Goal: Task Accomplishment & Management: Manage account settings

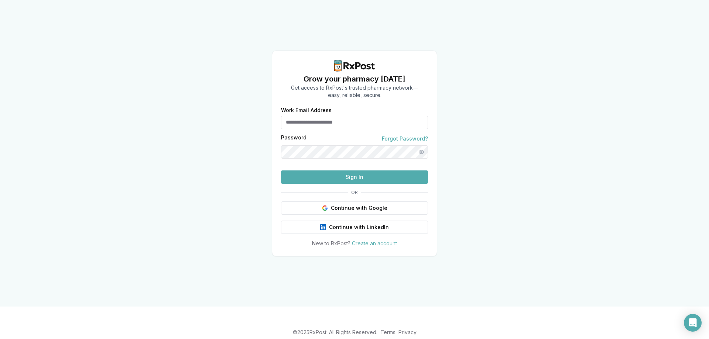
type input "**********"
click at [331, 184] on button "Sign In" at bounding box center [354, 177] width 147 height 13
click at [380, 184] on button "Sign In" at bounding box center [354, 177] width 147 height 13
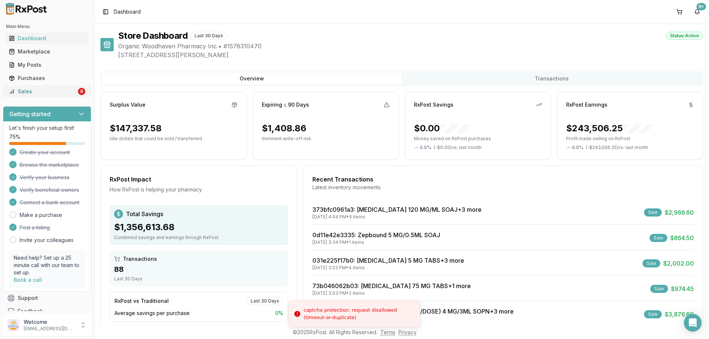
drag, startPoint x: 58, startPoint y: 92, endPoint x: 82, endPoint y: 96, distance: 24.3
click at [58, 92] on div "Sales" at bounding box center [43, 91] width 68 height 7
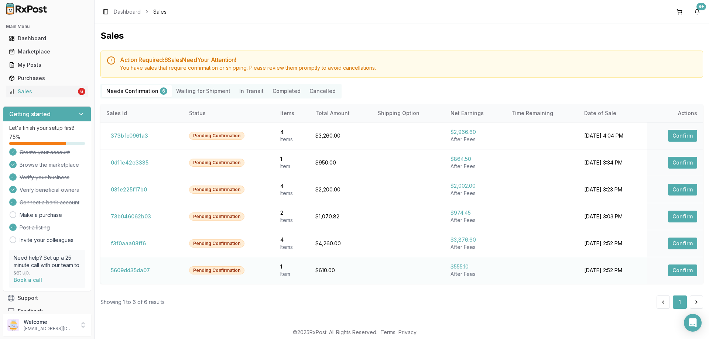
drag, startPoint x: 677, startPoint y: 266, endPoint x: 673, endPoint y: 266, distance: 4.1
click at [678, 267] on button "Confirm" at bounding box center [682, 271] width 29 height 12
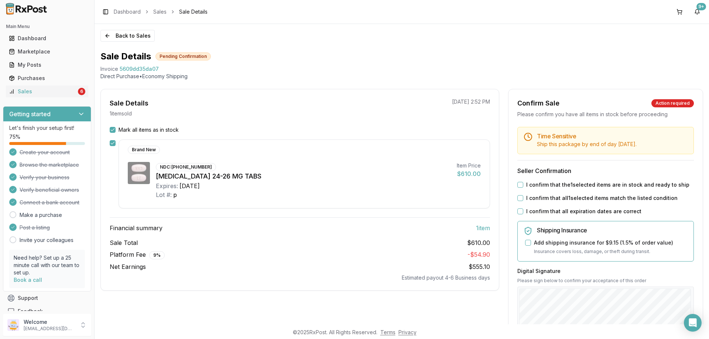
click at [521, 185] on button "I confirm that the 1 selected items are in stock and ready to ship" at bounding box center [520, 185] width 6 height 6
click at [517, 199] on button "I confirm that all 1 selected items match the listed condition" at bounding box center [520, 198] width 6 height 6
click at [519, 211] on button "I confirm that all expiration dates are correct" at bounding box center [520, 212] width 6 height 6
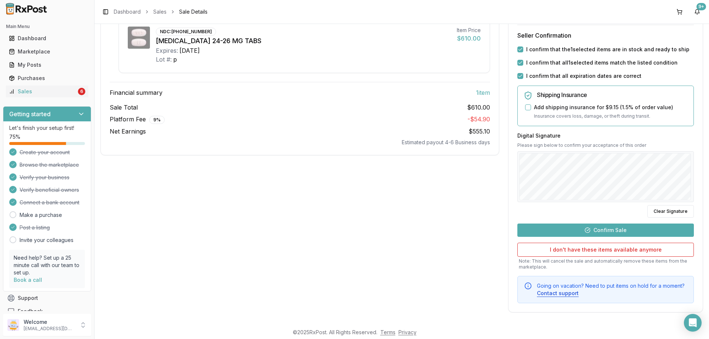
click at [605, 228] on button "Confirm Sale" at bounding box center [605, 230] width 176 height 13
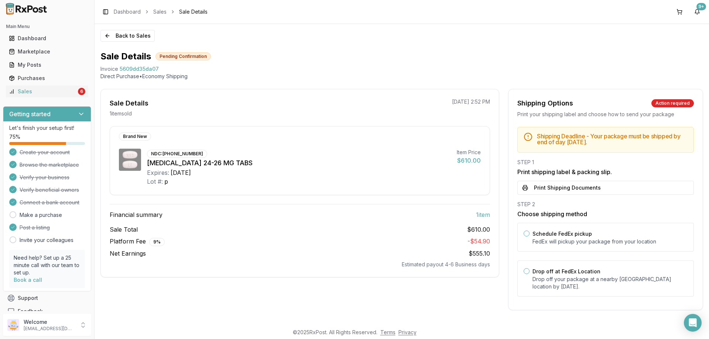
scroll to position [0, 0]
click at [543, 182] on div "STEP 1 Print shipping label & packing slip. Print Shipping Documents" at bounding box center [605, 177] width 176 height 36
click at [543, 185] on button "Print Shipping Documents" at bounding box center [605, 188] width 176 height 14
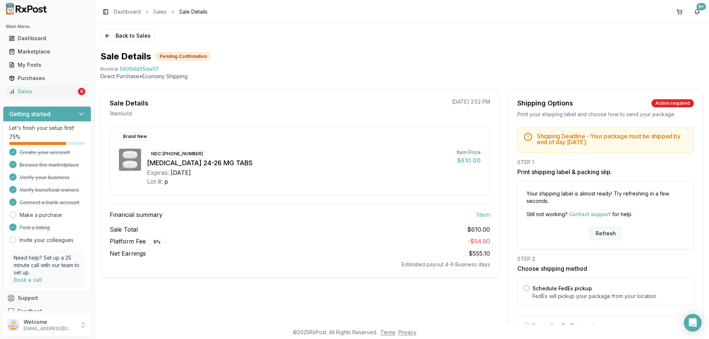
click at [598, 238] on button "Refresh" at bounding box center [605, 233] width 33 height 13
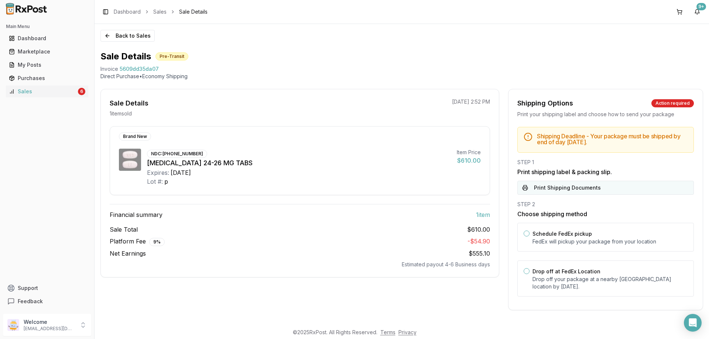
click at [575, 191] on button "Print Shipping Documents" at bounding box center [605, 188] width 176 height 14
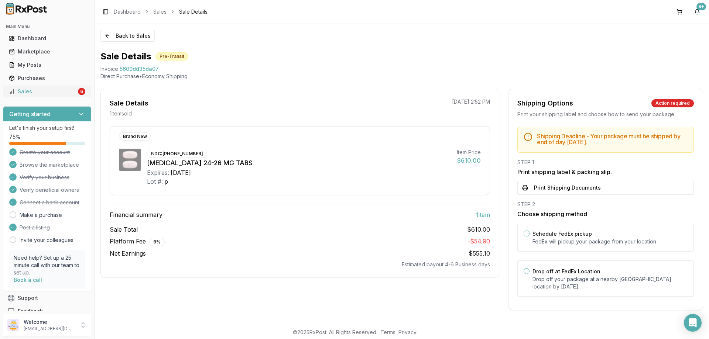
click at [35, 89] on div "Sales" at bounding box center [43, 91] width 68 height 7
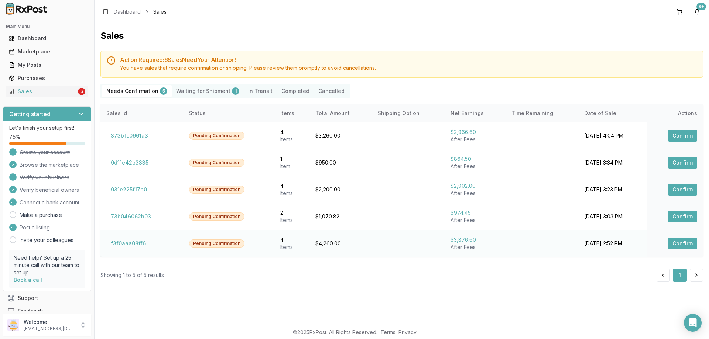
click at [680, 241] on button "Confirm" at bounding box center [682, 244] width 29 height 12
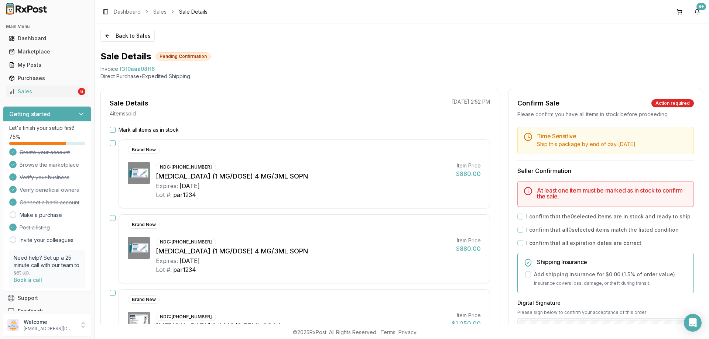
click at [114, 129] on button "Mark all items as in stock" at bounding box center [113, 130] width 6 height 6
click at [112, 130] on button "Mark all items as in stock" at bounding box center [113, 130] width 6 height 6
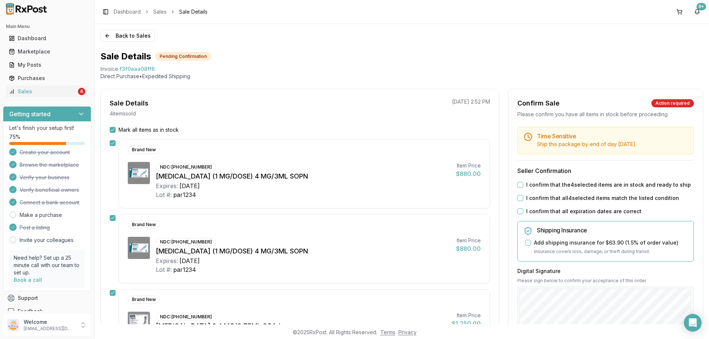
scroll to position [37, 0]
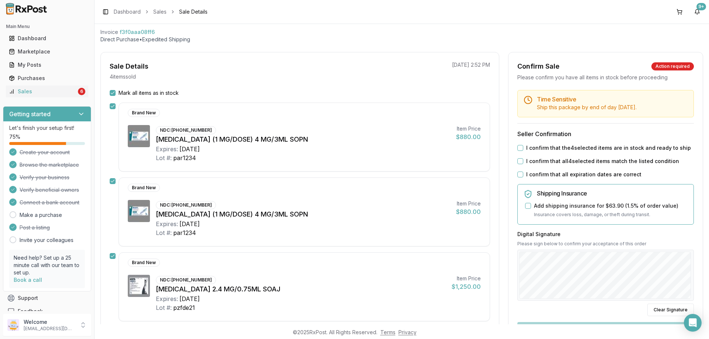
click at [520, 151] on button "I confirm that the 4 selected items are in stock and ready to ship" at bounding box center [520, 148] width 6 height 6
click at [520, 165] on div "Time Sensitive Ship this package by end of day Tuesday, August 26th . Seller Co…" at bounding box center [605, 246] width 194 height 312
click at [520, 163] on button "I confirm that all 4 selected items match the listed condition" at bounding box center [520, 161] width 6 height 6
drag, startPoint x: 520, startPoint y: 172, endPoint x: 545, endPoint y: 206, distance: 43.0
click at [520, 173] on button "I confirm that all expiration dates are correct" at bounding box center [520, 175] width 6 height 6
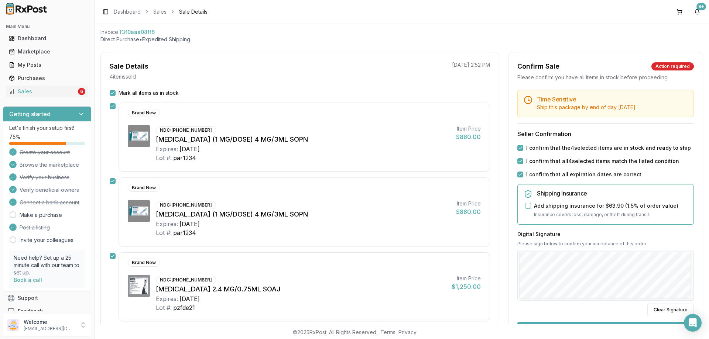
scroll to position [111, 0]
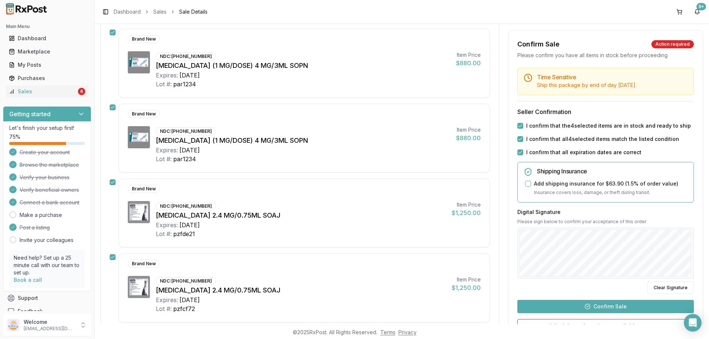
click at [614, 303] on button "Confirm Sale" at bounding box center [605, 306] width 176 height 13
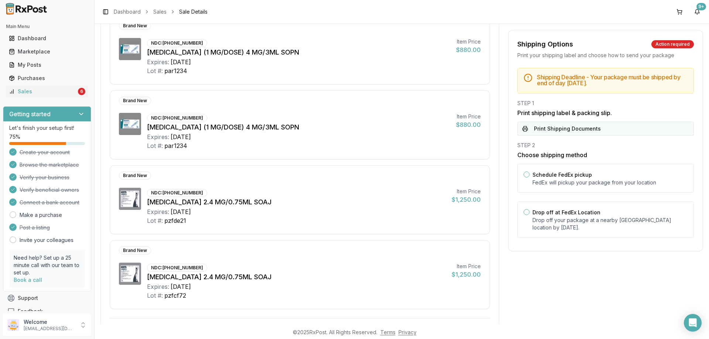
click at [571, 130] on button "Print Shipping Documents" at bounding box center [605, 129] width 176 height 14
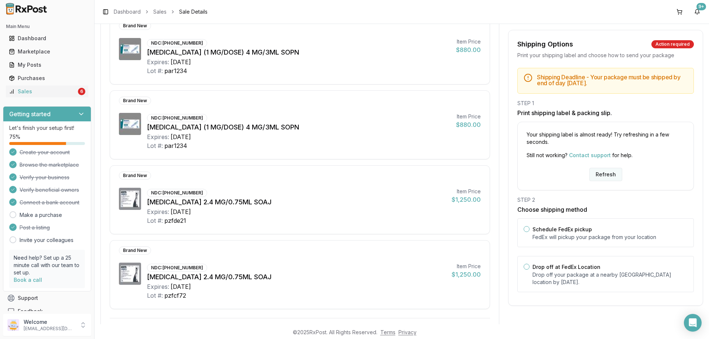
drag, startPoint x: 609, startPoint y: 176, endPoint x: 601, endPoint y: 176, distance: 7.8
click at [608, 176] on button "Refresh" at bounding box center [605, 174] width 33 height 13
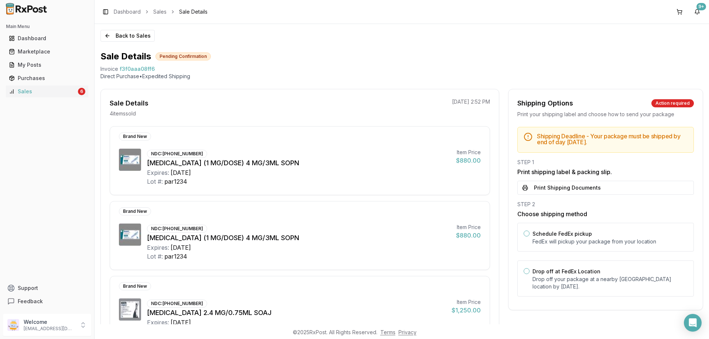
click at [563, 183] on button "Print Shipping Documents" at bounding box center [605, 188] width 176 height 14
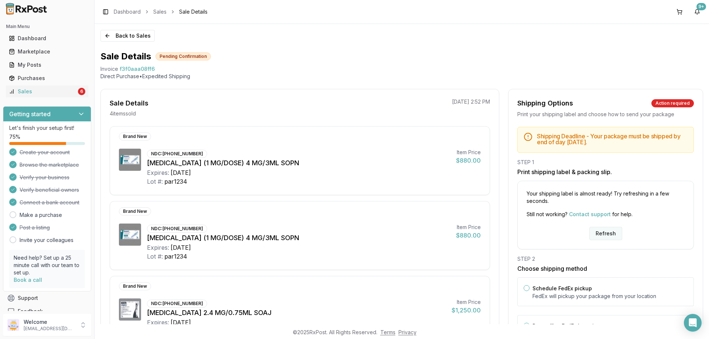
click at [603, 230] on button "Refresh" at bounding box center [605, 233] width 33 height 13
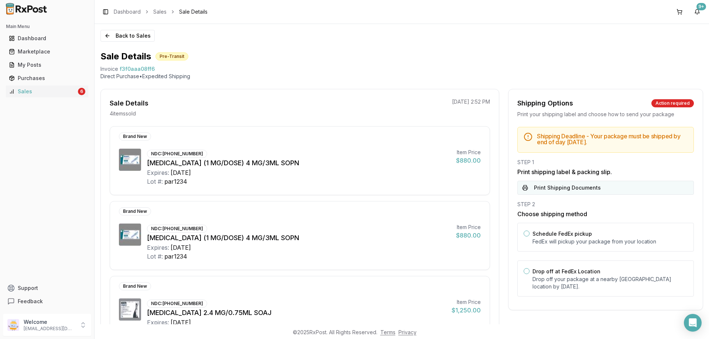
click at [555, 193] on button "Print Shipping Documents" at bounding box center [605, 188] width 176 height 14
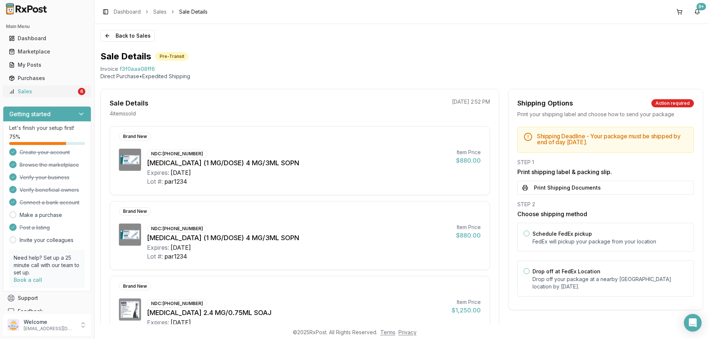
click at [37, 94] on div "Sales" at bounding box center [43, 91] width 68 height 7
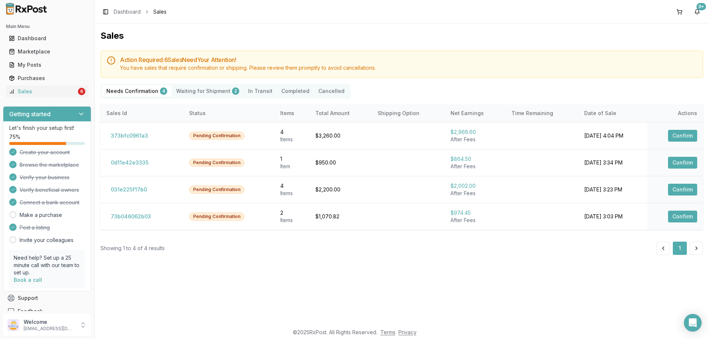
click at [212, 89] on Shipment "Waiting for Shipment 2" at bounding box center [208, 91] width 72 height 12
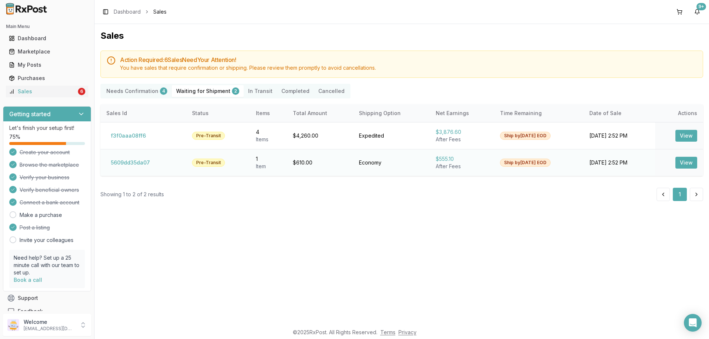
click at [693, 164] on button "View" at bounding box center [686, 163] width 22 height 12
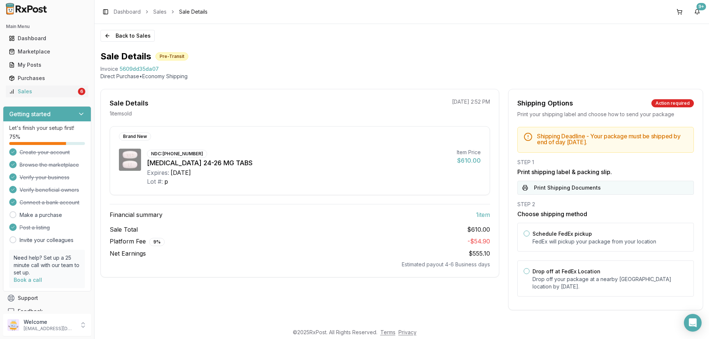
click at [580, 190] on button "Print Shipping Documents" at bounding box center [605, 188] width 176 height 14
click at [69, 88] on div "Sales" at bounding box center [43, 91] width 68 height 7
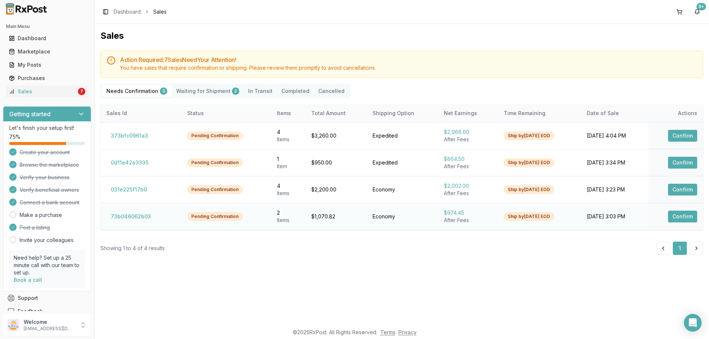
click at [681, 214] on button "Confirm" at bounding box center [682, 217] width 29 height 12
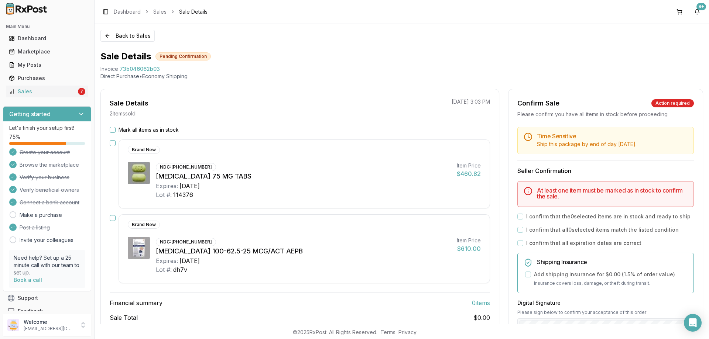
click at [112, 131] on button "Mark all items as in stock" at bounding box center [113, 130] width 6 height 6
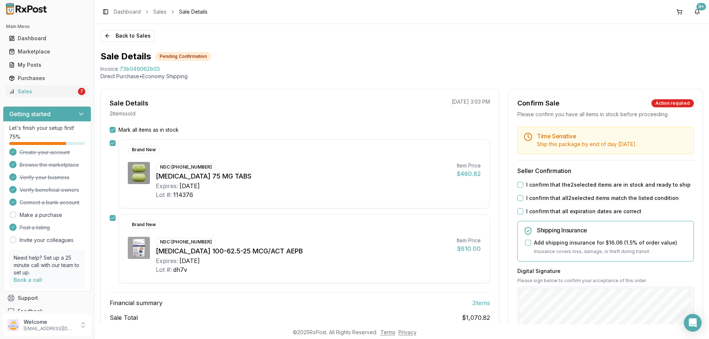
scroll to position [74, 0]
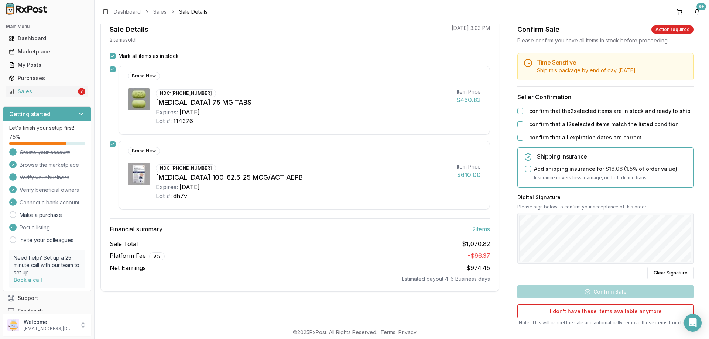
click at [517, 113] on button "I confirm that the 2 selected items are in stock and ready to ship" at bounding box center [520, 111] width 6 height 6
drag, startPoint x: 517, startPoint y: 129, endPoint x: 518, endPoint y: 140, distance: 11.5
click at [517, 129] on div "Time Sensitive Ship this package by end of day Monday, September 1st . Seller C…" at bounding box center [605, 209] width 194 height 312
drag, startPoint x: 522, startPoint y: 122, endPoint x: 517, endPoint y: 132, distance: 10.6
click at [522, 124] on div "I confirm that all 2 selected items match the listed condition" at bounding box center [605, 124] width 176 height 7
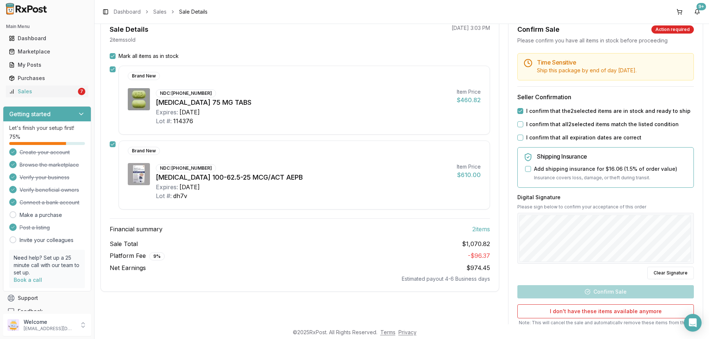
click at [517, 132] on div "Time Sensitive Ship this package by end of day Monday, September 1st . Seller C…" at bounding box center [605, 209] width 194 height 312
click at [517, 125] on button "I confirm that all 2 selected items match the listed condition" at bounding box center [520, 124] width 6 height 6
click at [517, 139] on button "I confirm that all expiration dates are correct" at bounding box center [520, 138] width 6 height 6
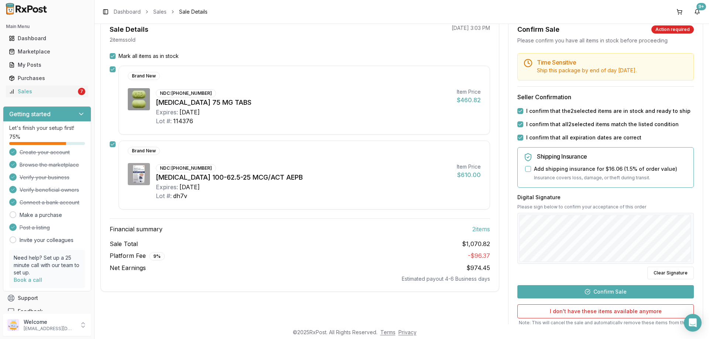
click at [581, 295] on button "Confirm Sale" at bounding box center [605, 291] width 176 height 13
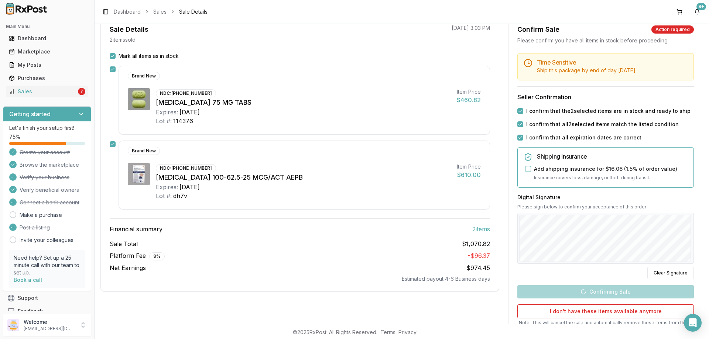
scroll to position [40, 0]
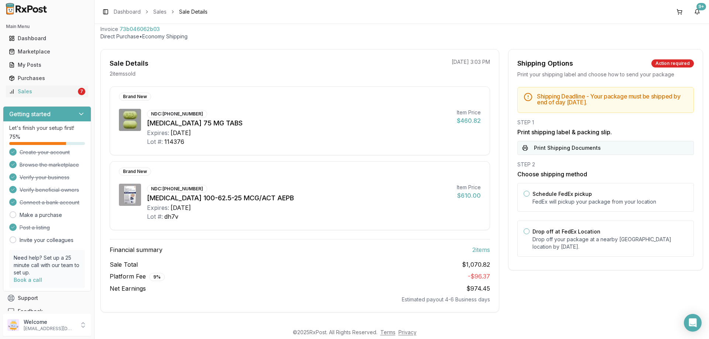
click at [541, 148] on button "Print Shipping Documents" at bounding box center [605, 148] width 176 height 14
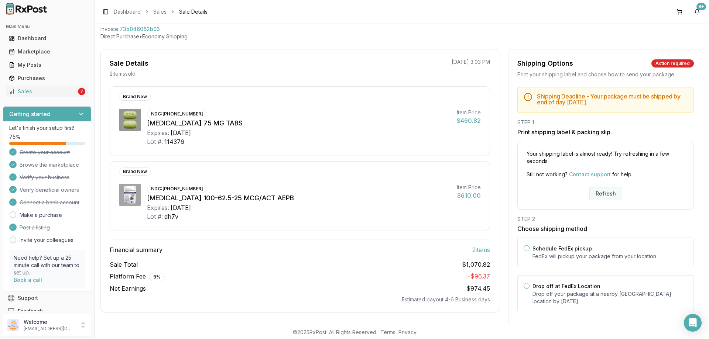
click at [598, 191] on button "Refresh" at bounding box center [605, 193] width 33 height 13
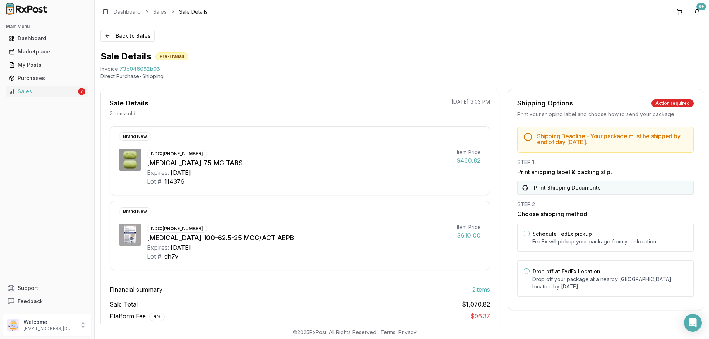
click at [565, 186] on button "Print Shipping Documents" at bounding box center [605, 188] width 176 height 14
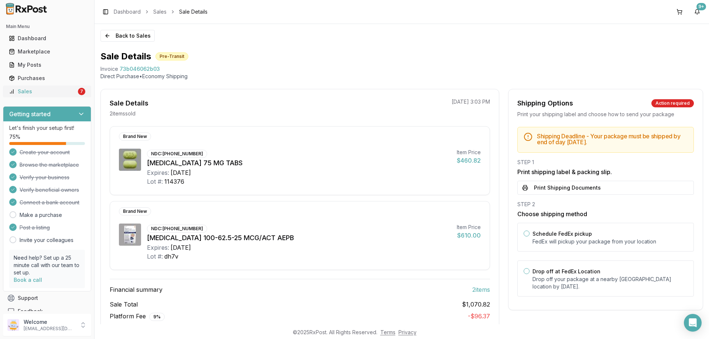
click at [60, 95] on div "Sales" at bounding box center [43, 91] width 68 height 7
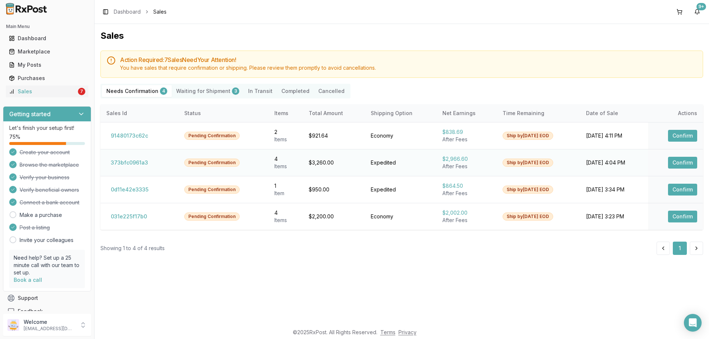
click at [692, 165] on button "Confirm" at bounding box center [682, 163] width 29 height 12
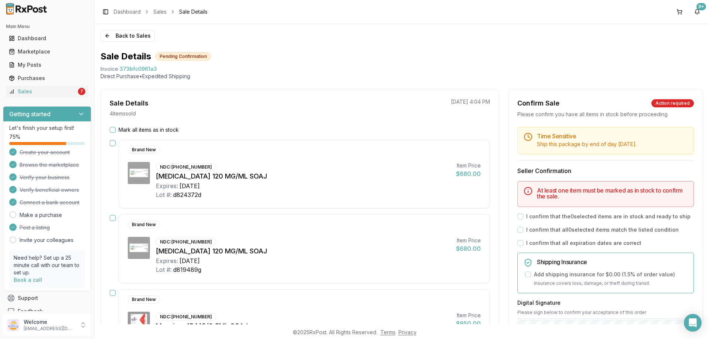
click at [113, 129] on button "Mark all items as in stock" at bounding box center [113, 130] width 6 height 6
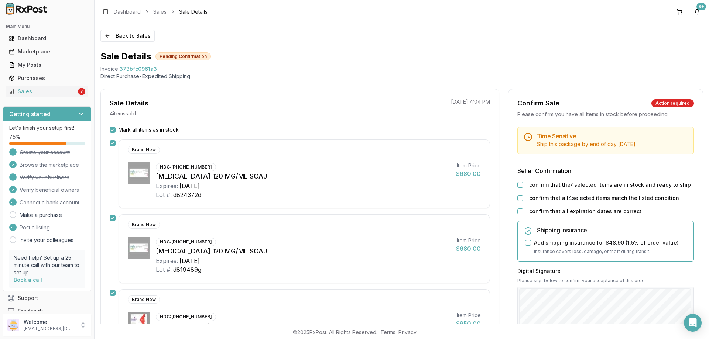
scroll to position [111, 0]
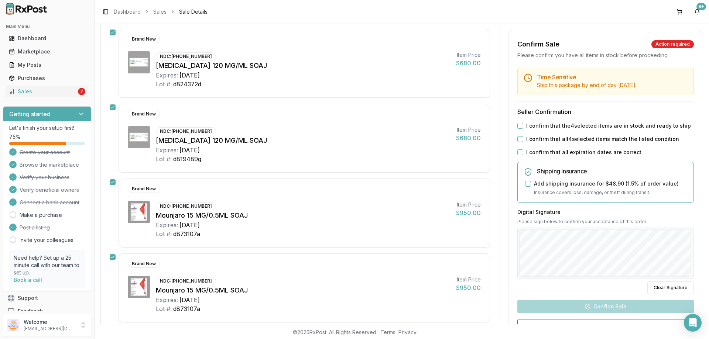
click at [517, 126] on button "I confirm that the 4 selected items are in stock and ready to ship" at bounding box center [520, 126] width 6 height 6
drag, startPoint x: 514, startPoint y: 141, endPoint x: 523, endPoint y: 149, distance: 11.5
click at [517, 143] on div "Time Sensitive Ship this package by end of day [DATE] . Seller Confirmation I c…" at bounding box center [605, 224] width 194 height 312
drag, startPoint x: 516, startPoint y: 142, endPoint x: 514, endPoint y: 147, distance: 5.5
click at [517, 142] on div "I confirm that all 4 selected items match the listed condition" at bounding box center [605, 138] width 176 height 7
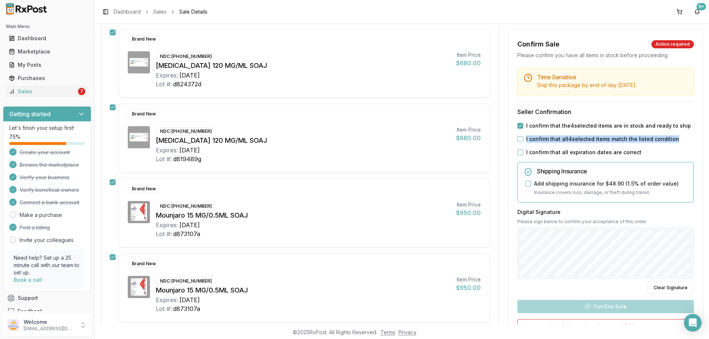
drag, startPoint x: 517, startPoint y: 141, endPoint x: 518, endPoint y: 144, distance: 3.8
click at [518, 140] on button "I confirm that all 4 selected items match the listed condition" at bounding box center [520, 139] width 6 height 6
click at [518, 153] on button "I confirm that all expiration dates are correct" at bounding box center [520, 152] width 6 height 6
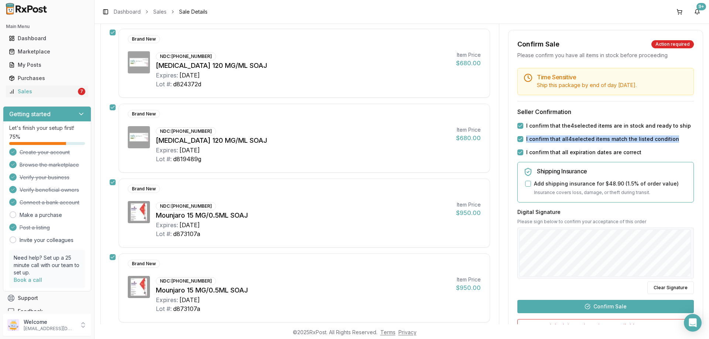
click at [576, 308] on button "Confirm Sale" at bounding box center [605, 306] width 176 height 13
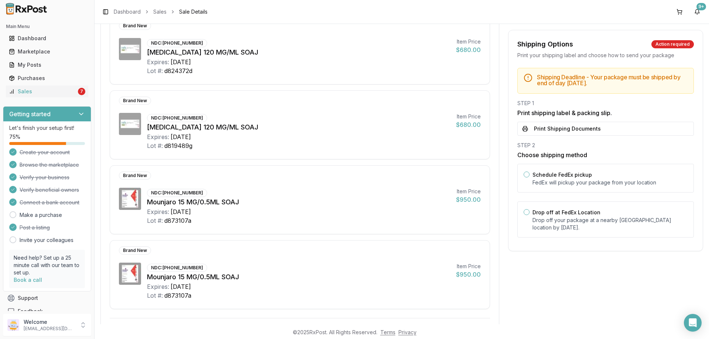
click at [552, 126] on button "Print Shipping Documents" at bounding box center [605, 129] width 176 height 14
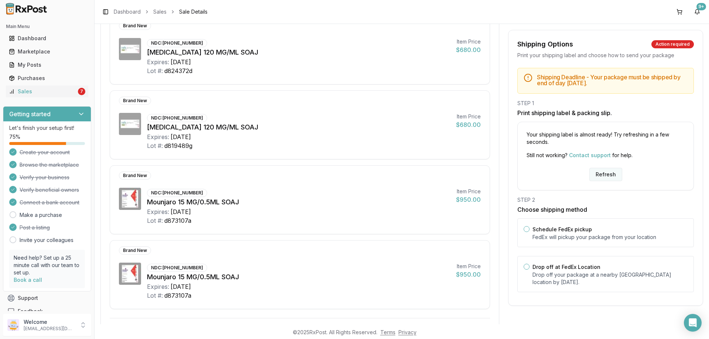
click at [602, 175] on button "Refresh" at bounding box center [605, 174] width 33 height 13
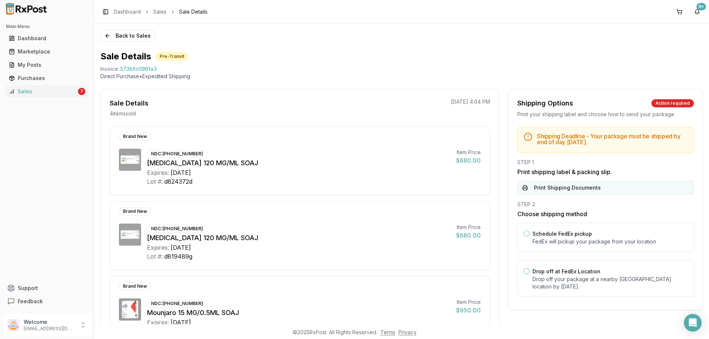
click at [565, 186] on button "Print Shipping Documents" at bounding box center [605, 188] width 176 height 14
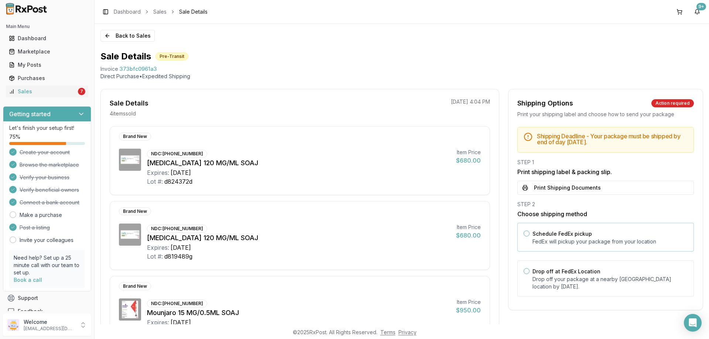
scroll to position [37, 0]
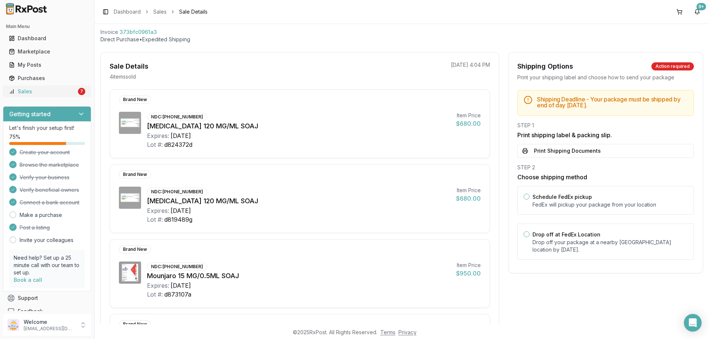
click at [36, 90] on div "Sales" at bounding box center [43, 91] width 68 height 7
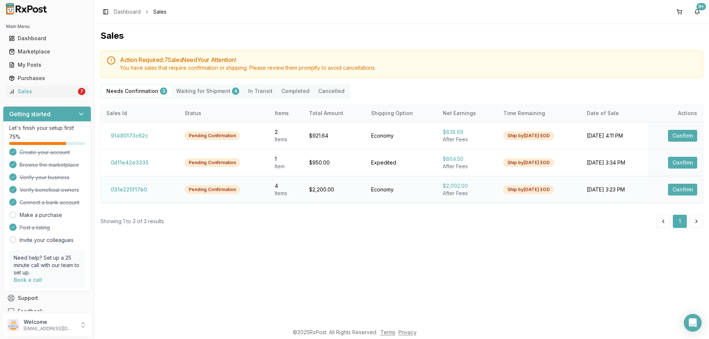
click at [682, 190] on button "Confirm" at bounding box center [682, 190] width 29 height 12
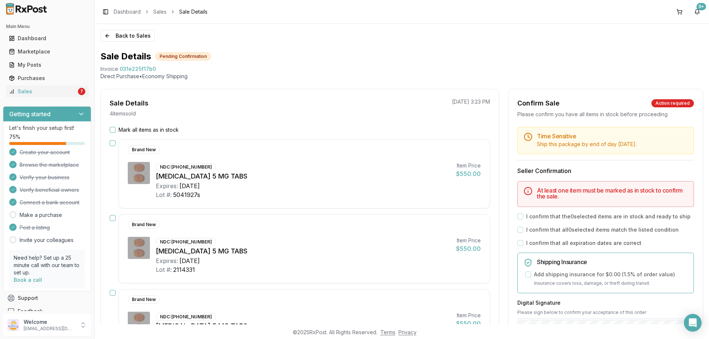
drag, startPoint x: 118, startPoint y: 129, endPoint x: 324, endPoint y: 187, distance: 214.7
click at [119, 129] on div "Mark all items as in stock" at bounding box center [300, 129] width 380 height 7
click at [103, 120] on div "Sale Details 4 item s sold 08/25/2025 3:23 PM Mark all items as in stock Brand …" at bounding box center [299, 302] width 399 height 427
click at [116, 131] on div "Mark all items as in stock" at bounding box center [300, 129] width 380 height 7
click at [114, 130] on button "Mark all items as in stock" at bounding box center [113, 130] width 6 height 6
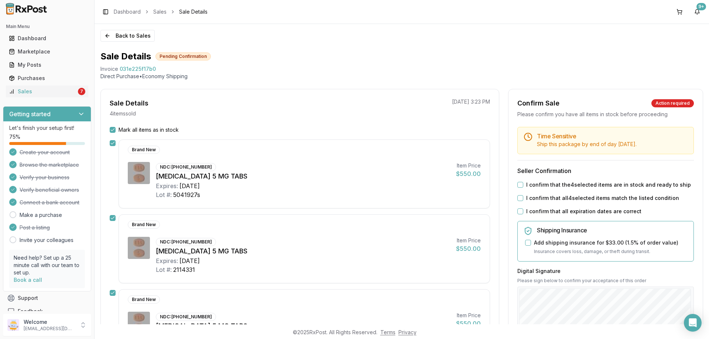
scroll to position [74, 0]
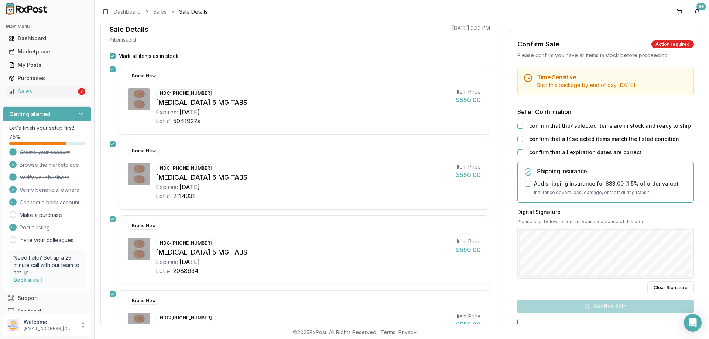
drag, startPoint x: 518, startPoint y: 126, endPoint x: 516, endPoint y: 141, distance: 14.9
click at [518, 129] on div "I confirm that the 4 selected items are in stock and ready to ship" at bounding box center [605, 125] width 176 height 7
drag, startPoint x: 516, startPoint y: 141, endPoint x: 518, endPoint y: 148, distance: 7.3
click at [517, 142] on div "I confirm that all 4 selected items match the listed condition" at bounding box center [605, 138] width 176 height 7
drag, startPoint x: 520, startPoint y: 125, endPoint x: 517, endPoint y: 138, distance: 12.5
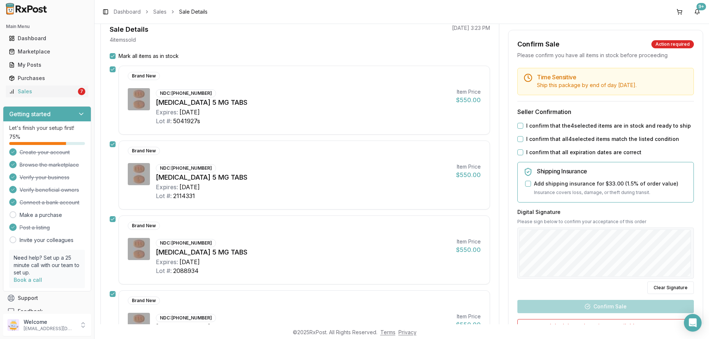
click at [520, 126] on button "I confirm that the 4 selected items are in stock and ready to ship" at bounding box center [520, 126] width 6 height 6
click at [517, 141] on button "I confirm that all 4 selected items match the listed condition" at bounding box center [520, 139] width 6 height 6
drag, startPoint x: 518, startPoint y: 154, endPoint x: 547, endPoint y: 217, distance: 69.7
click at [518, 154] on button "I confirm that all expiration dates are correct" at bounding box center [520, 152] width 6 height 6
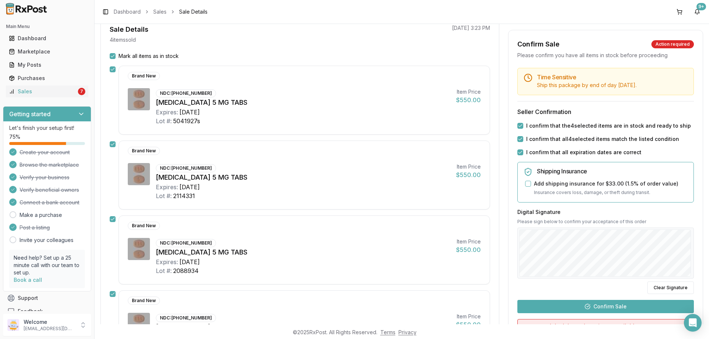
scroll to position [185, 0]
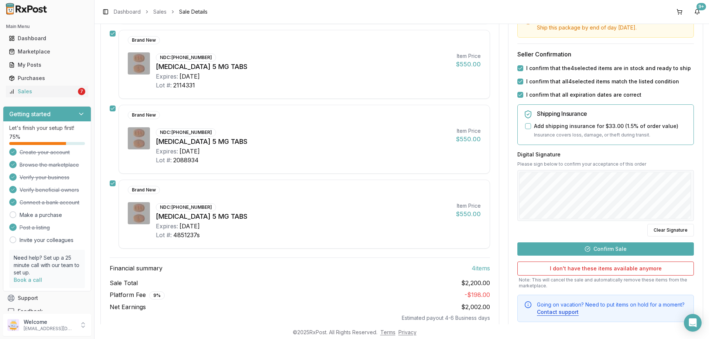
click at [610, 249] on button "Confirm Sale" at bounding box center [605, 248] width 176 height 13
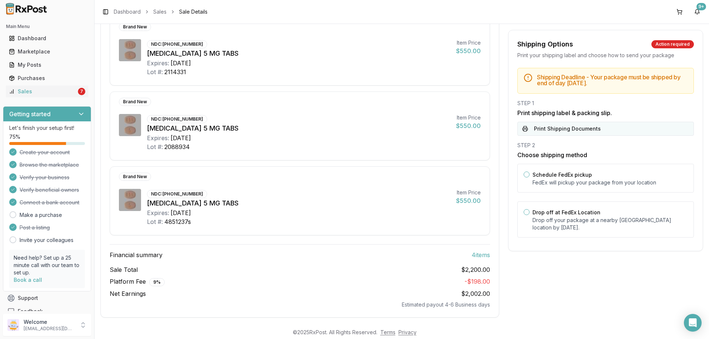
click at [554, 126] on button "Print Shipping Documents" at bounding box center [605, 129] width 176 height 14
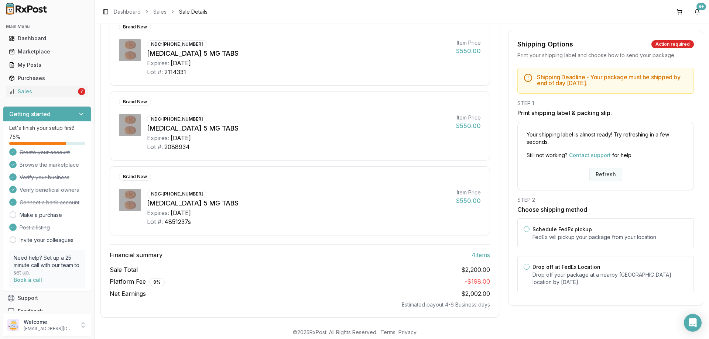
click at [608, 176] on button "Refresh" at bounding box center [605, 174] width 33 height 13
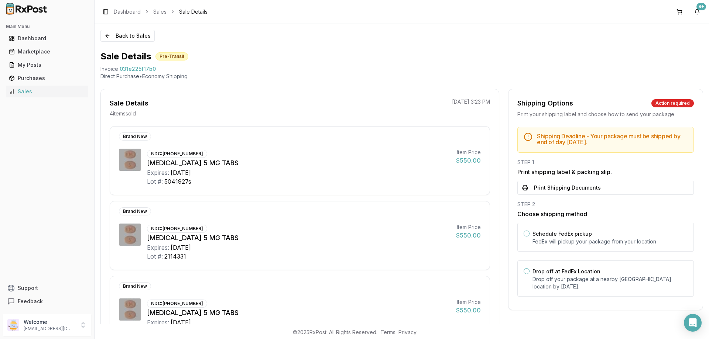
drag, startPoint x: 551, startPoint y: 190, endPoint x: 569, endPoint y: 185, distance: 19.1
click at [551, 189] on button "Print Shipping Documents" at bounding box center [605, 188] width 176 height 14
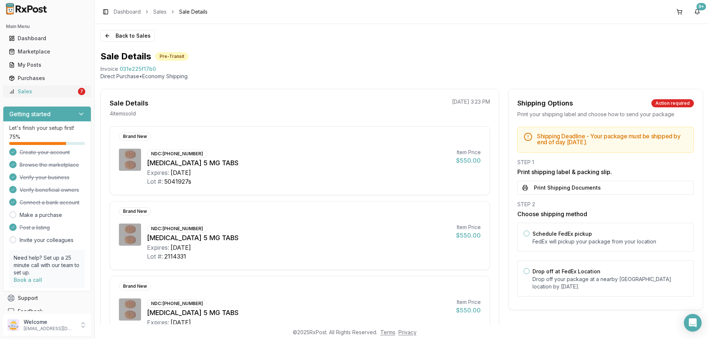
click at [62, 87] on link "Sales 7" at bounding box center [47, 91] width 82 height 13
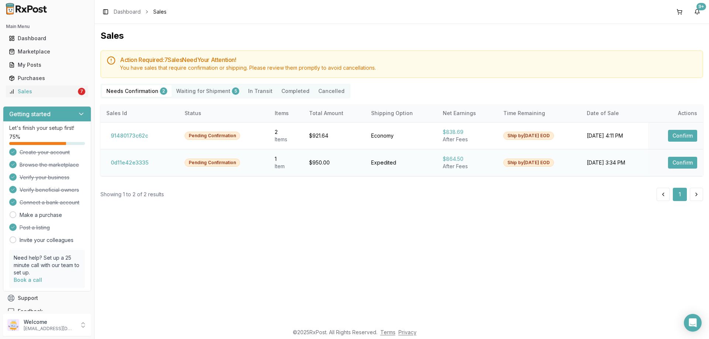
click at [678, 166] on button "Confirm" at bounding box center [682, 163] width 29 height 12
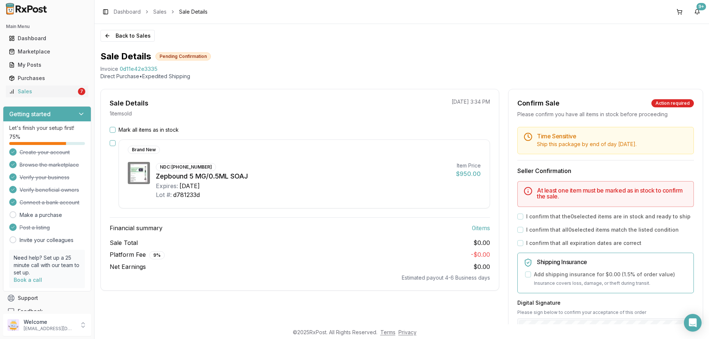
click at [117, 130] on div "Mark all items as in stock" at bounding box center [300, 129] width 380 height 7
click at [108, 131] on div "Mark all items as in stock Brand New NDC: [PHONE_NUMBER] Zepbound 5 MG/0.5ML SO…" at bounding box center [300, 203] width 398 height 155
click at [110, 131] on button "Mark all items as in stock" at bounding box center [113, 130] width 6 height 6
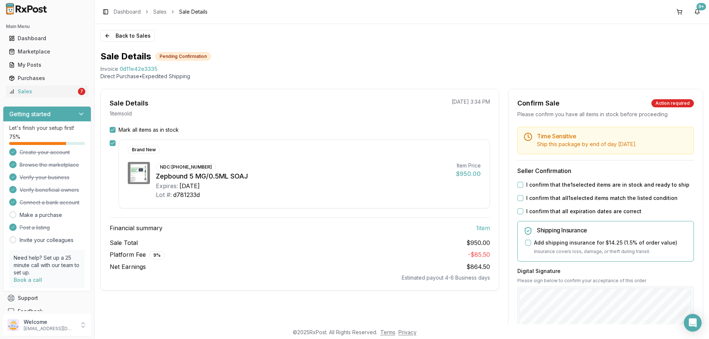
click at [520, 186] on button "I confirm that the 1 selected items are in stock and ready to ship" at bounding box center [520, 185] width 6 height 6
drag, startPoint x: 520, startPoint y: 199, endPoint x: 518, endPoint y: 207, distance: 8.4
click at [520, 199] on button "I confirm that all 1 selected items match the listed condition" at bounding box center [520, 198] width 6 height 6
drag, startPoint x: 518, startPoint y: 207, endPoint x: 549, endPoint y: 242, distance: 46.8
click at [518, 208] on div "Time Sensitive Ship this package by end of day Tuesday, August 26th . Seller Co…" at bounding box center [605, 283] width 194 height 312
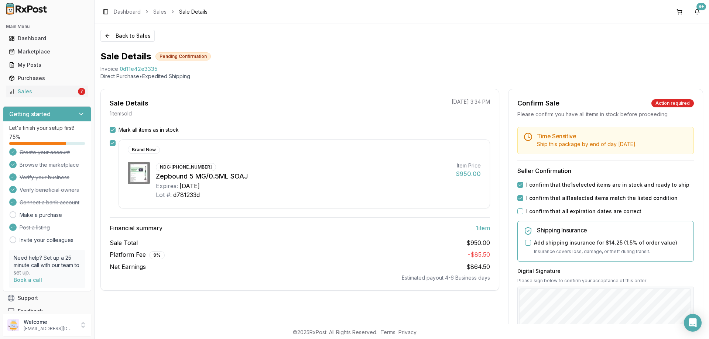
drag, startPoint x: 516, startPoint y: 215, endPoint x: 524, endPoint y: 214, distance: 8.2
click at [517, 215] on div "I confirm that all expiration dates are correct" at bounding box center [605, 211] width 176 height 7
drag, startPoint x: 517, startPoint y: 213, endPoint x: 550, endPoint y: 232, distance: 38.2
click at [519, 213] on button "I confirm that all expiration dates are correct" at bounding box center [520, 212] width 6 height 6
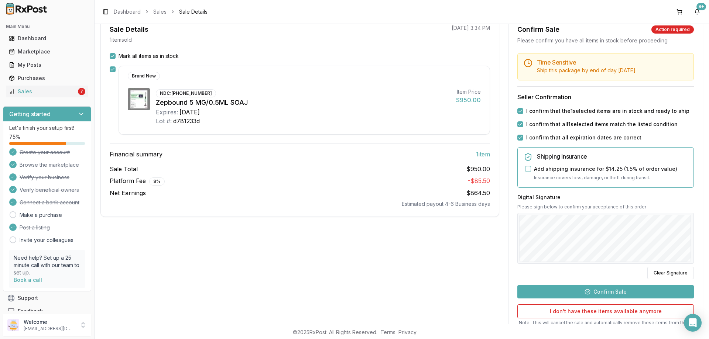
drag, startPoint x: 582, startPoint y: 292, endPoint x: 610, endPoint y: 283, distance: 30.1
click at [582, 291] on button "Confirm Sale" at bounding box center [605, 291] width 176 height 13
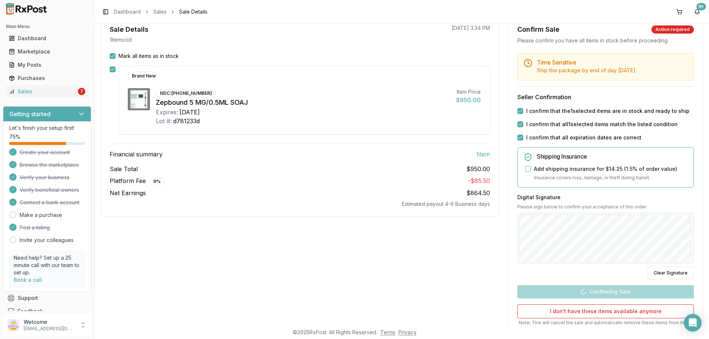
scroll to position [0, 0]
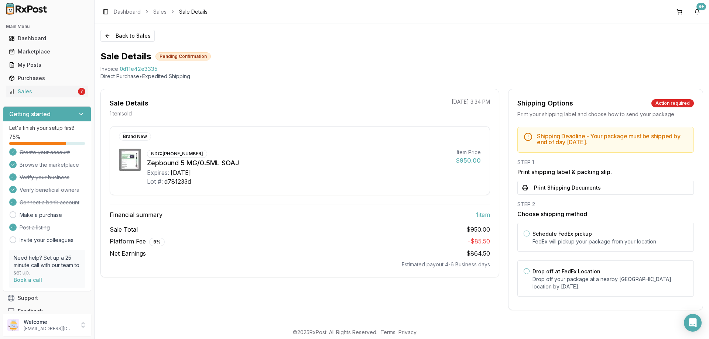
click at [564, 188] on button "Print Shipping Documents" at bounding box center [605, 188] width 176 height 14
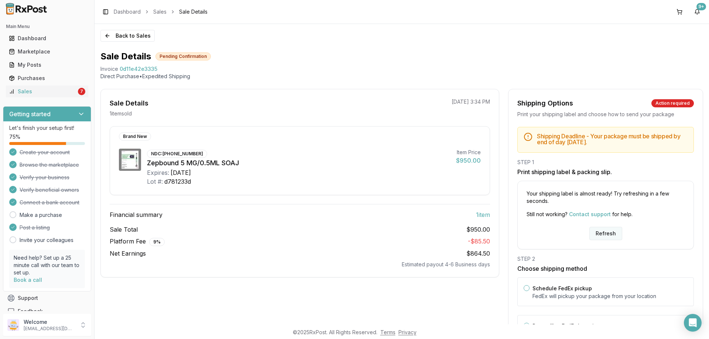
click at [603, 230] on button "Refresh" at bounding box center [605, 233] width 33 height 13
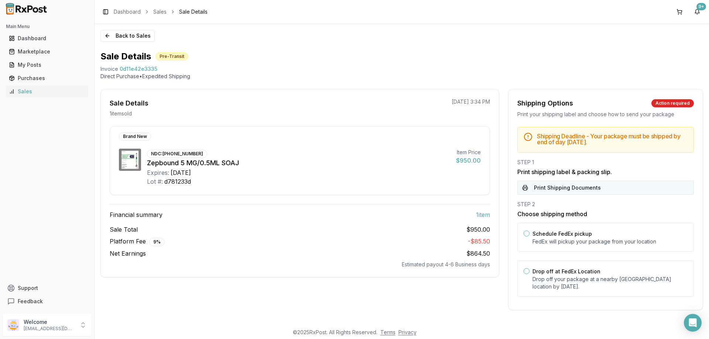
click at [545, 190] on button "Print Shipping Documents" at bounding box center [605, 188] width 176 height 14
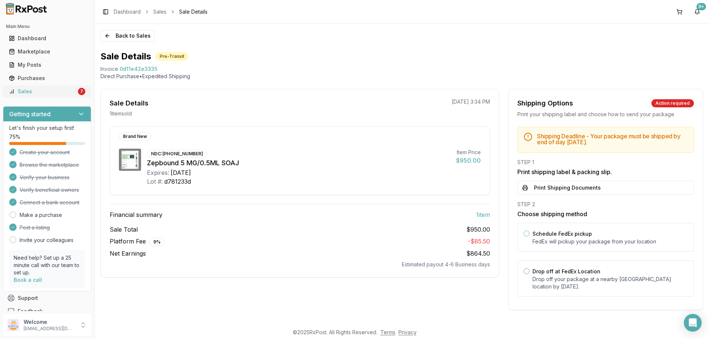
click at [20, 88] on div "Sales" at bounding box center [43, 91] width 68 height 7
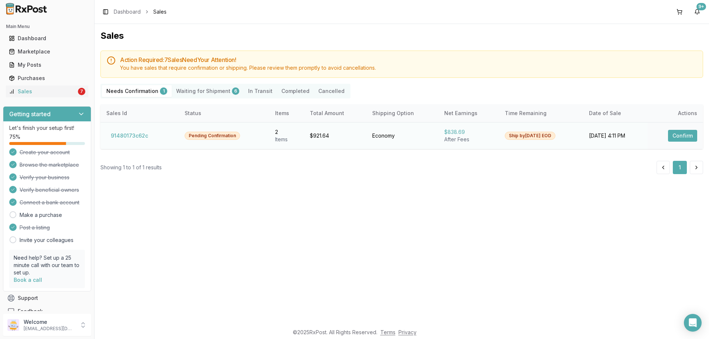
click at [676, 135] on button "Confirm" at bounding box center [682, 136] width 29 height 12
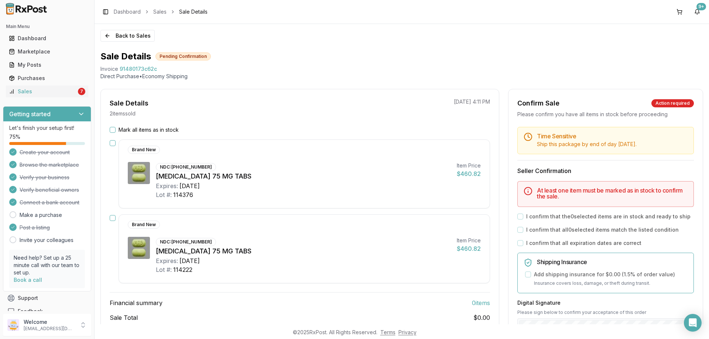
click at [111, 129] on button "Mark all items as in stock" at bounding box center [113, 130] width 6 height 6
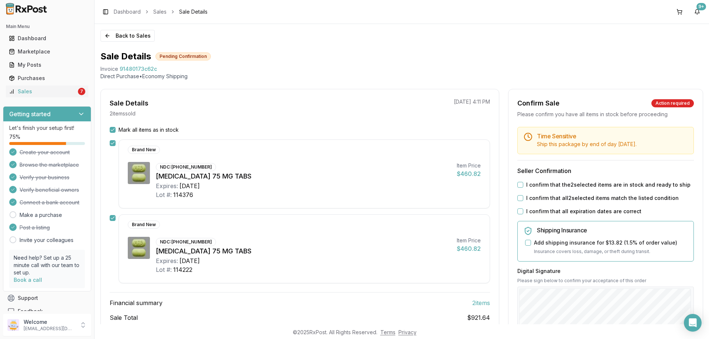
click at [517, 184] on button "I confirm that the 2 selected items are in stock and ready to ship" at bounding box center [520, 185] width 6 height 6
click at [519, 199] on button "I confirm that all 2 selected items match the listed condition" at bounding box center [520, 198] width 6 height 6
click at [519, 215] on div "I confirm that all expiration dates are correct" at bounding box center [605, 211] width 176 height 7
click at [518, 211] on button "I confirm that all expiration dates are correct" at bounding box center [520, 212] width 6 height 6
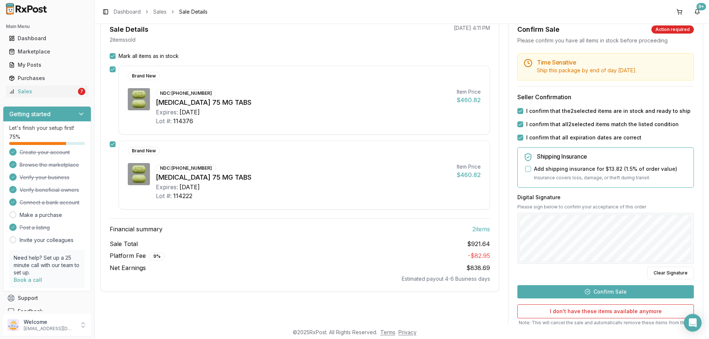
drag, startPoint x: 597, startPoint y: 290, endPoint x: 602, endPoint y: 289, distance: 4.5
click at [598, 289] on button "Confirm Sale" at bounding box center [605, 291] width 176 height 13
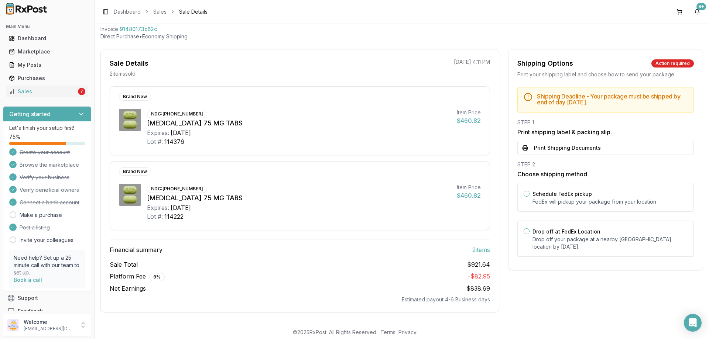
scroll to position [40, 0]
click at [564, 149] on button "Print Shipping Documents" at bounding box center [605, 148] width 176 height 14
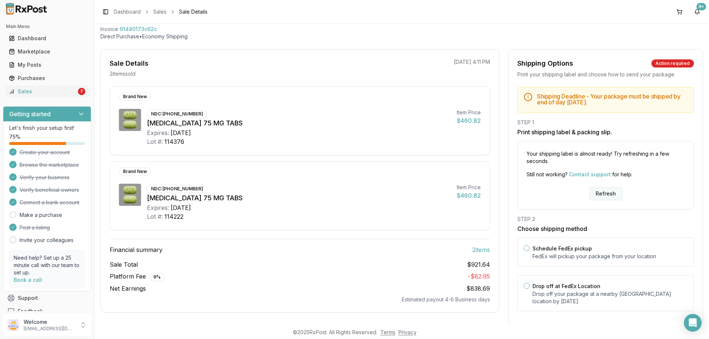
click at [599, 190] on button "Refresh" at bounding box center [605, 193] width 33 height 13
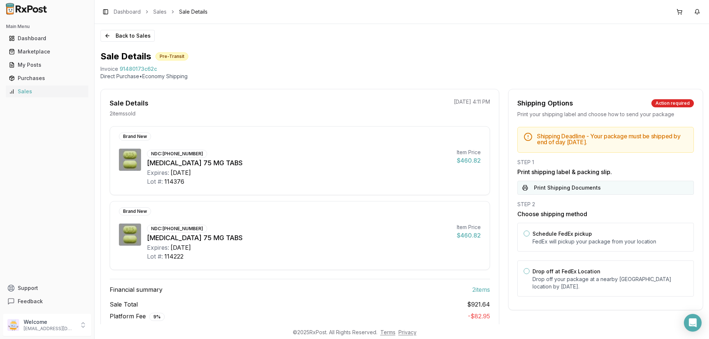
click at [545, 182] on button "Print Shipping Documents" at bounding box center [605, 188] width 176 height 14
